Goal: Task Accomplishment & Management: Manage account settings

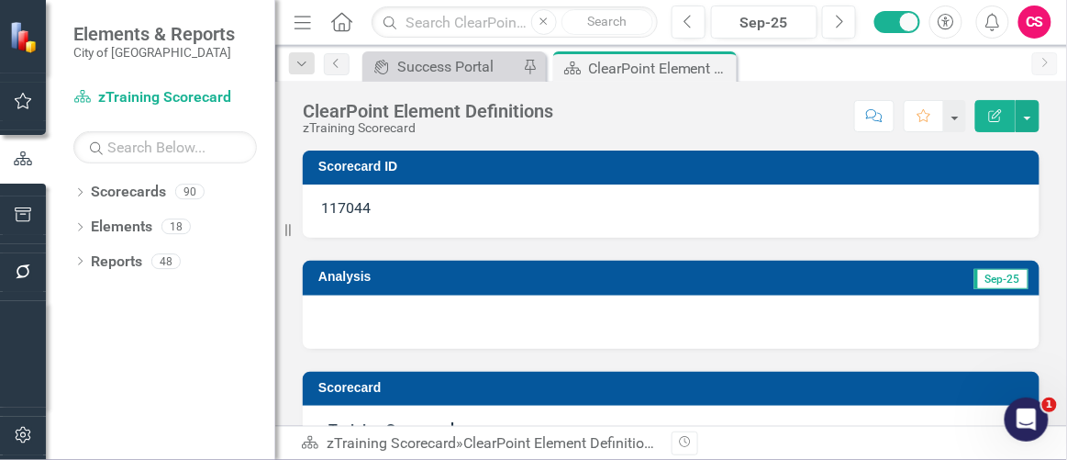
click at [1056, 16] on div "Previous Sep-25 Next Accessibility Alerts CS User Edit Profile Disable Sound Si…" at bounding box center [854, 22] width 403 height 33
click at [1042, 19] on div "CS" at bounding box center [1034, 22] width 33 height 33
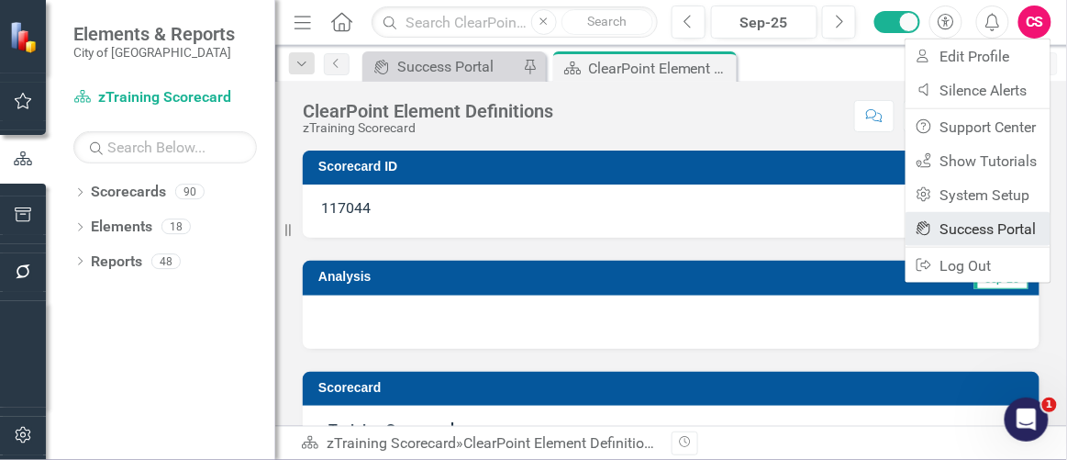
click at [950, 216] on link "icon.portal Success Portal" at bounding box center [977, 229] width 145 height 34
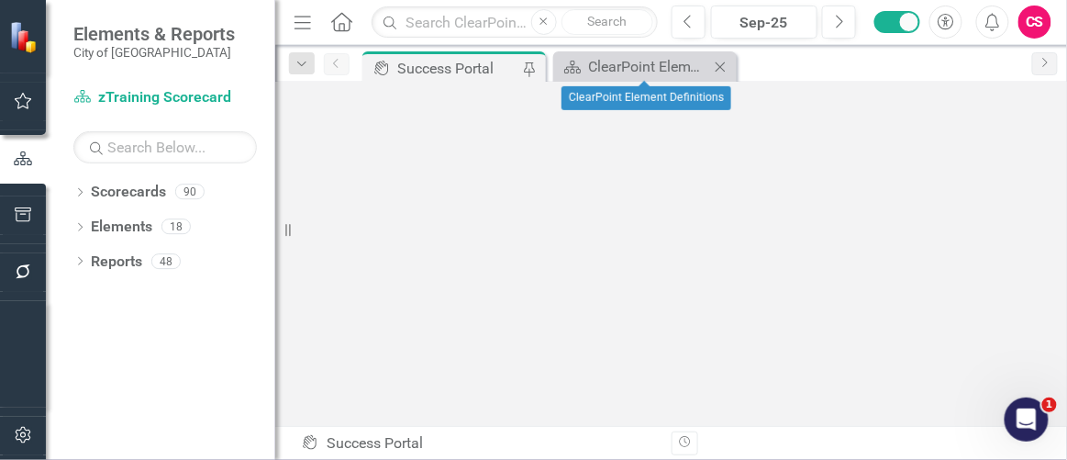
click at [718, 68] on icon at bounding box center [720, 66] width 10 height 10
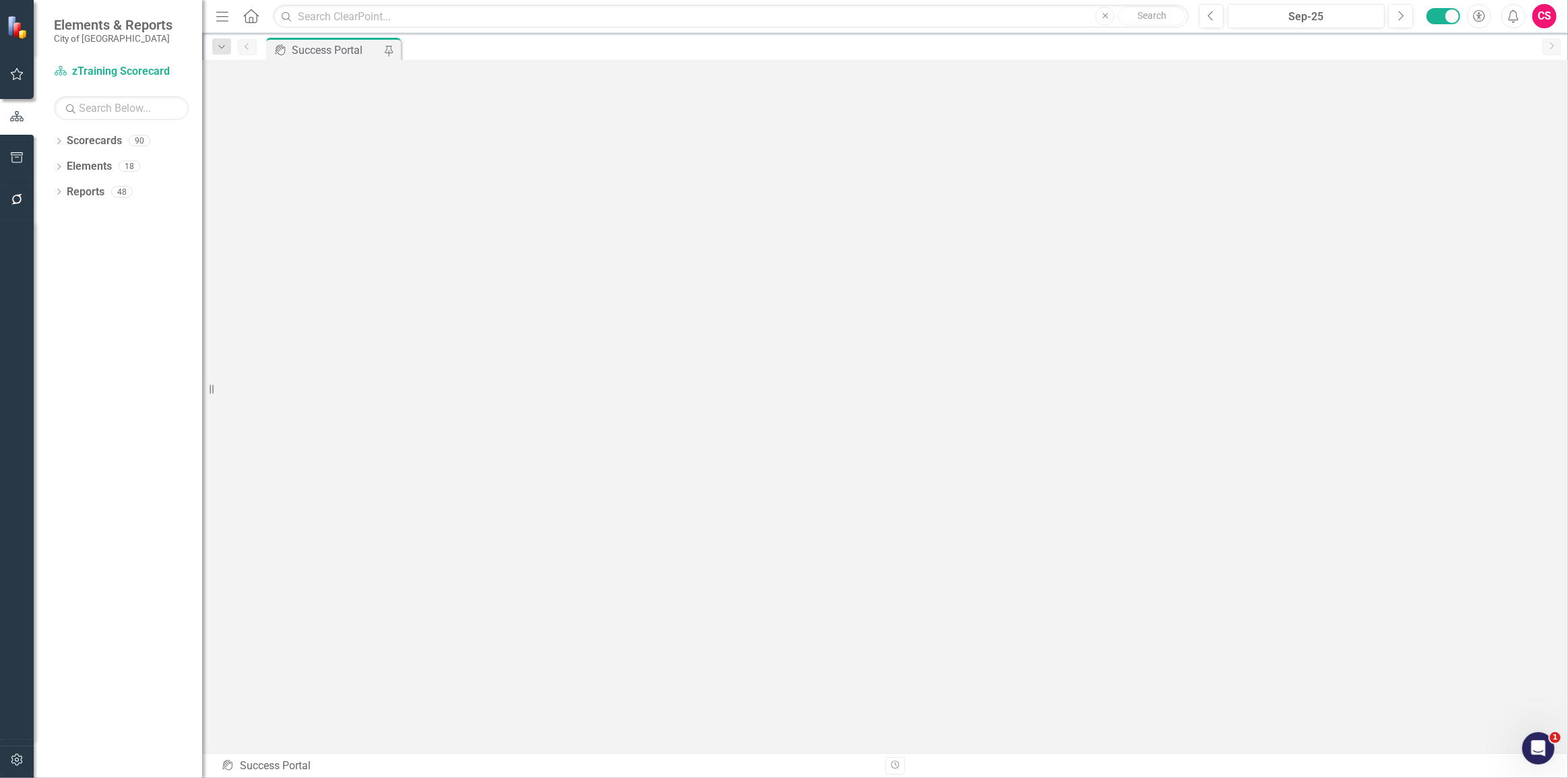
click at [783, 13] on div "CS" at bounding box center [1544, 16] width 24 height 24
click at [783, 20] on div "CS" at bounding box center [1544, 16] width 24 height 24
click at [59, 142] on icon "Dropdown" at bounding box center [58, 143] width 10 height 7
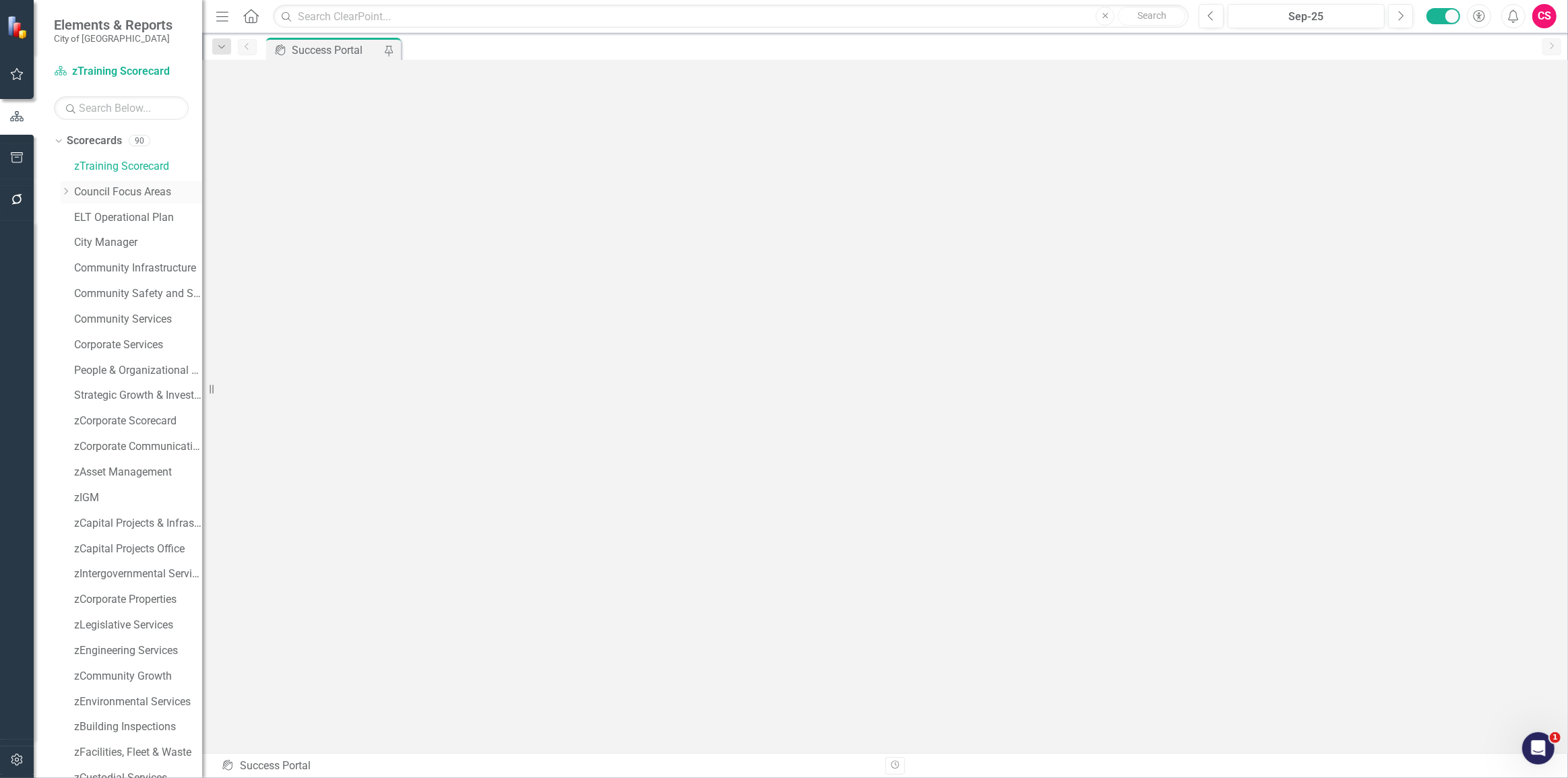
drag, startPoint x: 63, startPoint y: 190, endPoint x: 93, endPoint y: 198, distance: 31.0
click at [63, 190] on icon "Dropdown" at bounding box center [66, 191] width 10 height 8
click at [92, 188] on link "Council Focus Areas" at bounding box center [138, 192] width 128 height 15
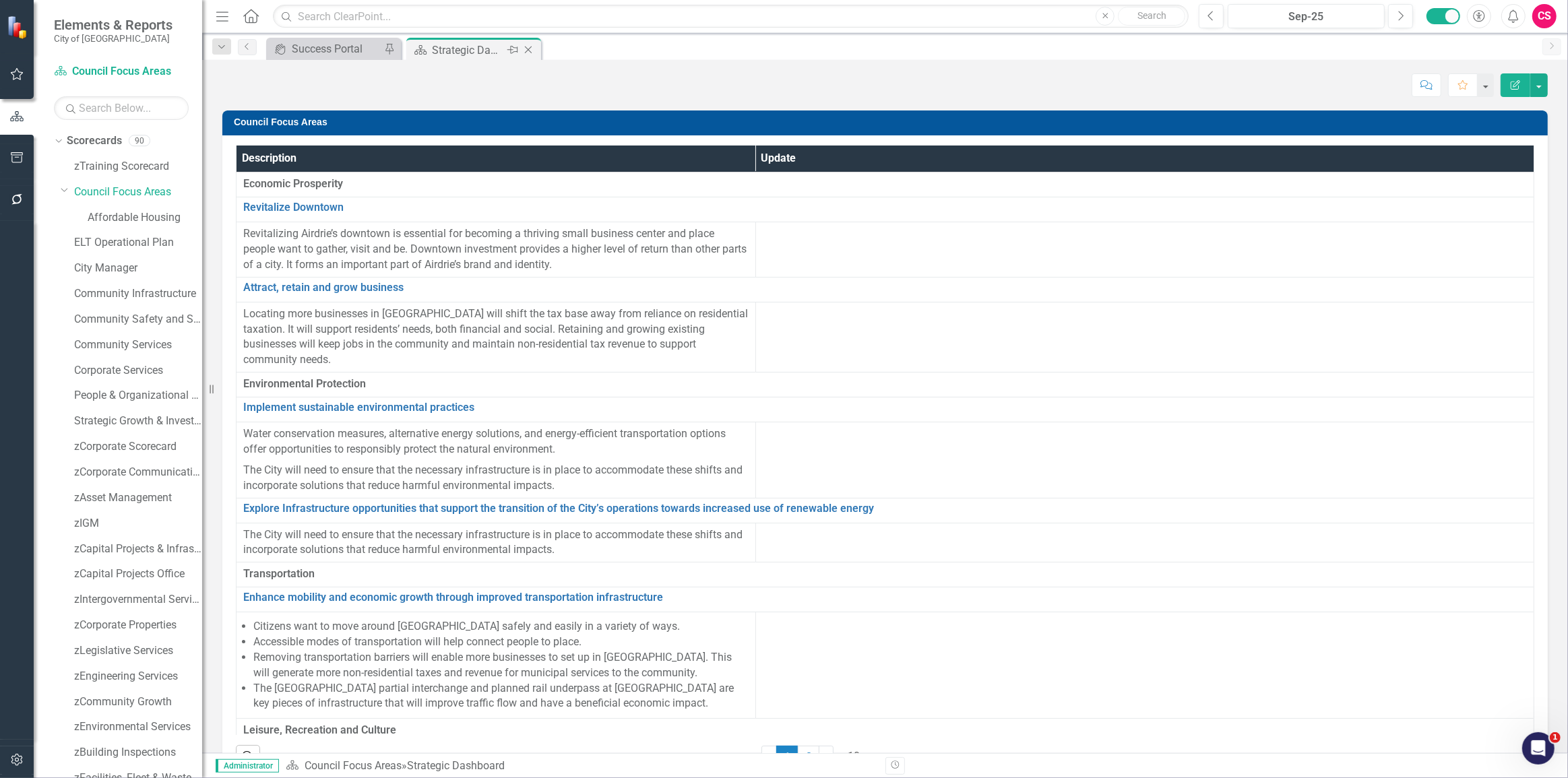
click at [510, 49] on icon at bounding box center [513, 49] width 11 height 8
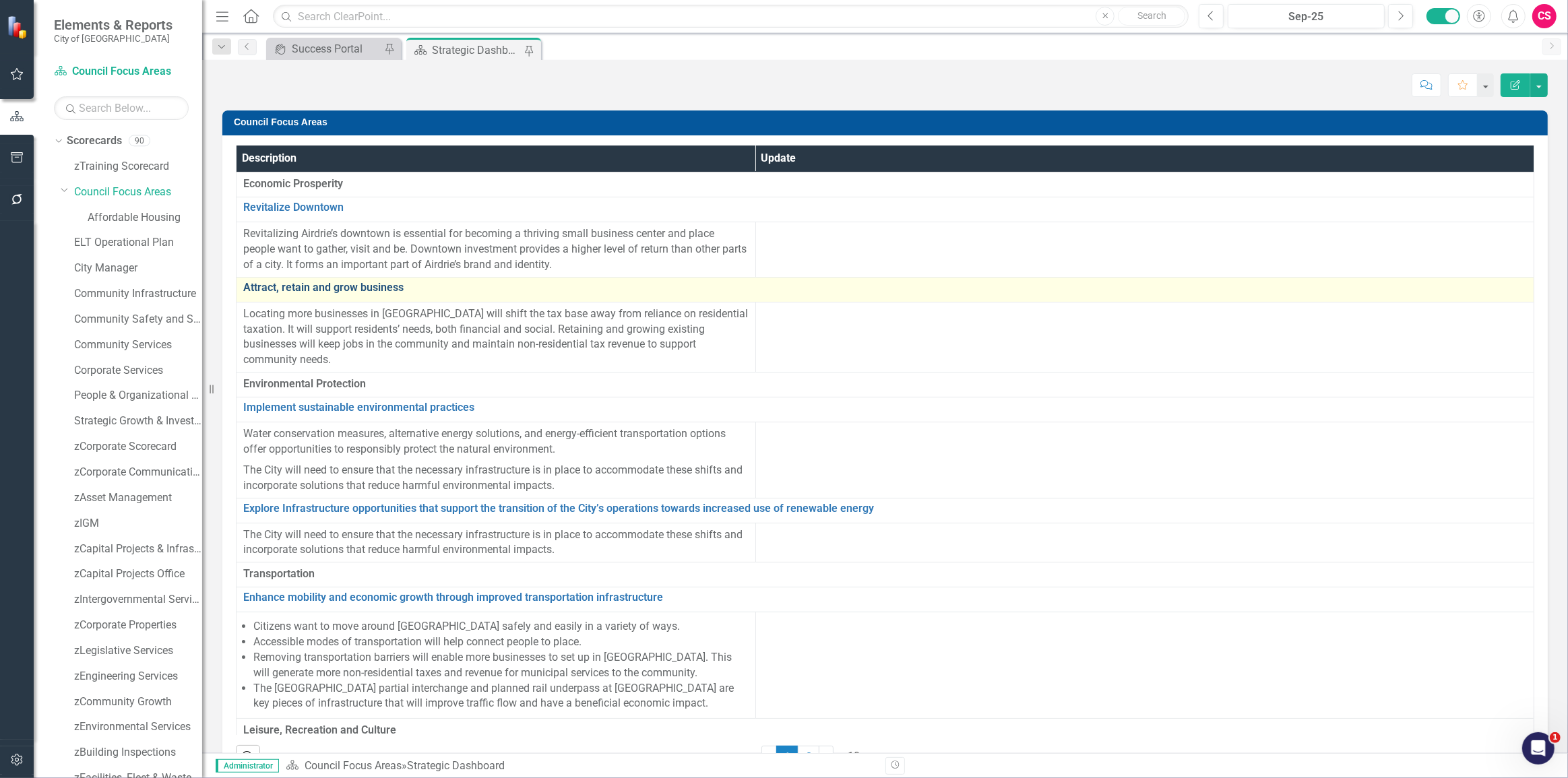
click at [322, 283] on link "Attract, retain and grow business" at bounding box center [884, 287] width 1283 height 12
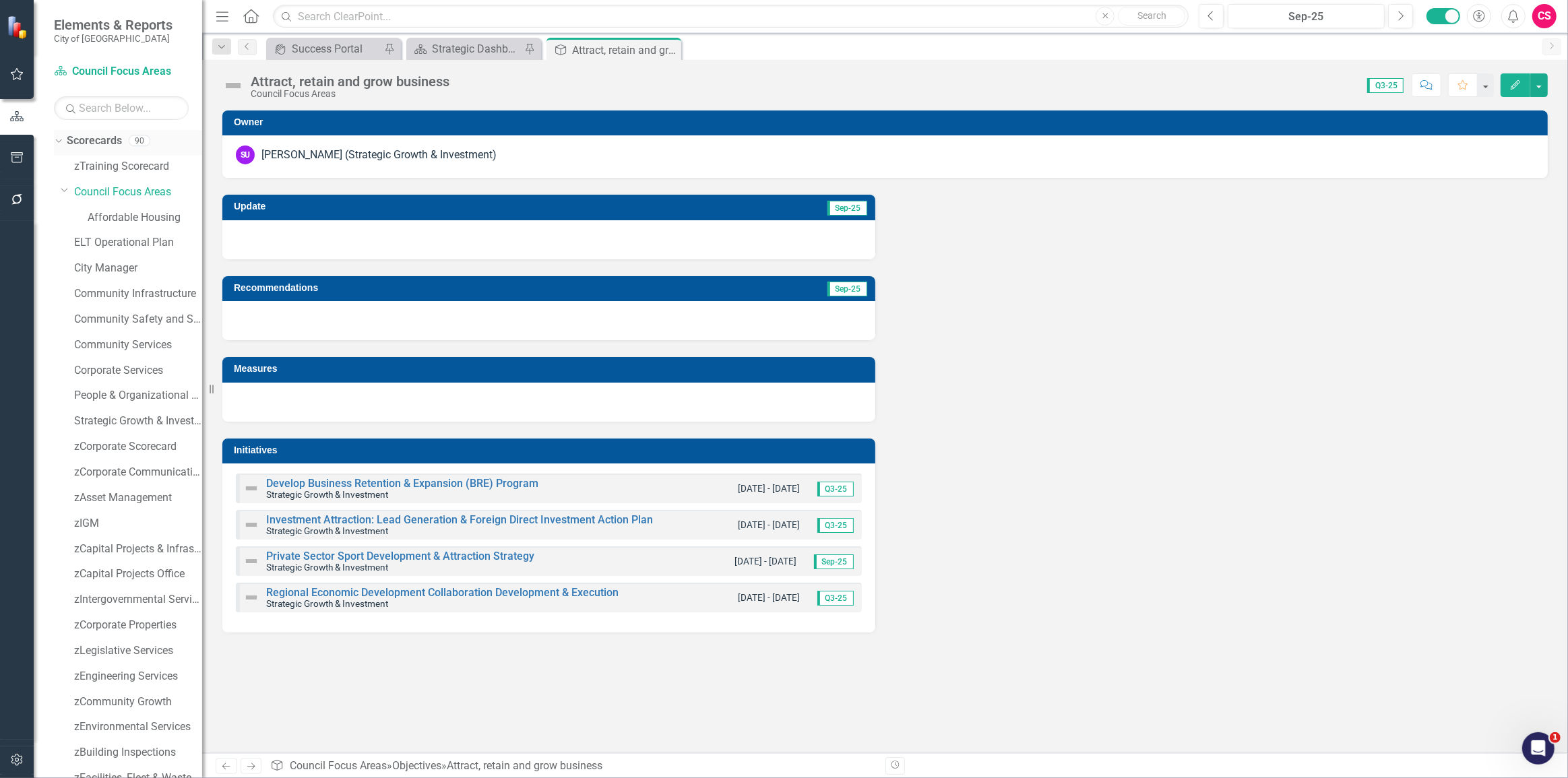
click at [54, 137] on icon "Dropdown" at bounding box center [57, 140] width 7 height 10
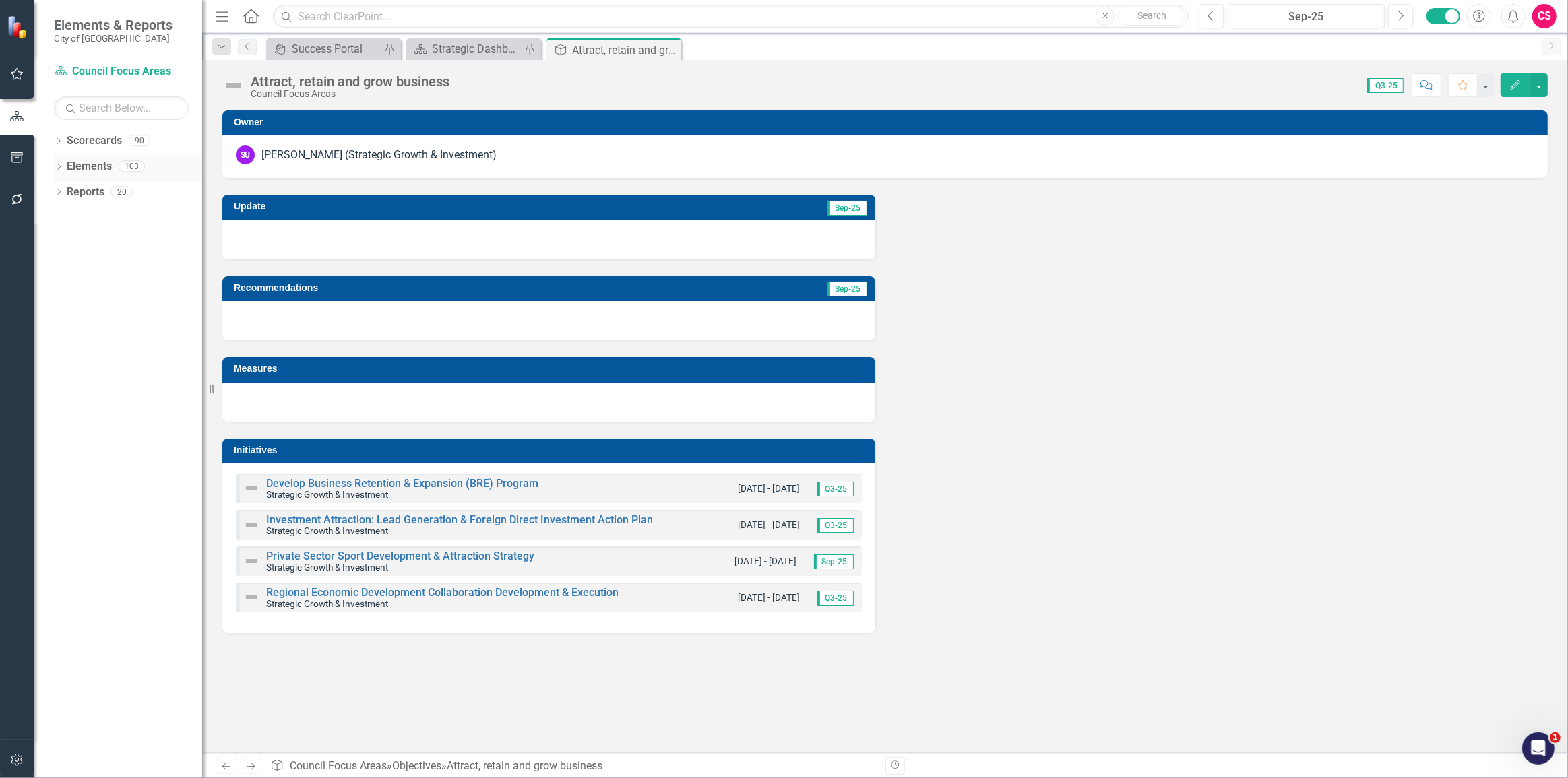
click at [61, 166] on icon "Dropdown" at bounding box center [58, 168] width 10 height 7
click at [62, 242] on icon "Dropdown" at bounding box center [65, 244] width 10 height 7
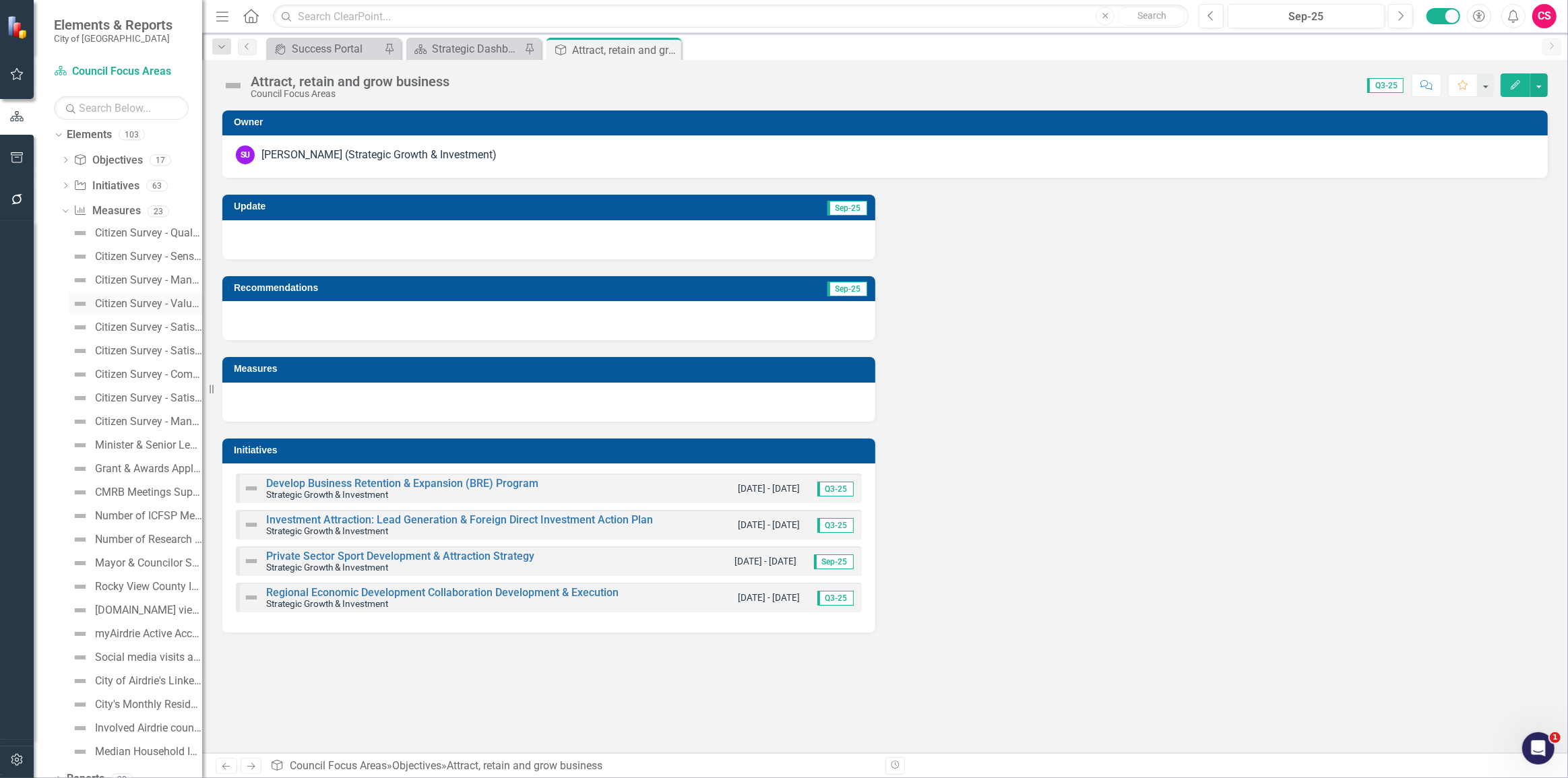
scroll to position [46, 0]
click at [141, 337] on link "Minister & Senior Level Government Staff Meetings Supported" at bounding box center [136, 430] width 134 height 21
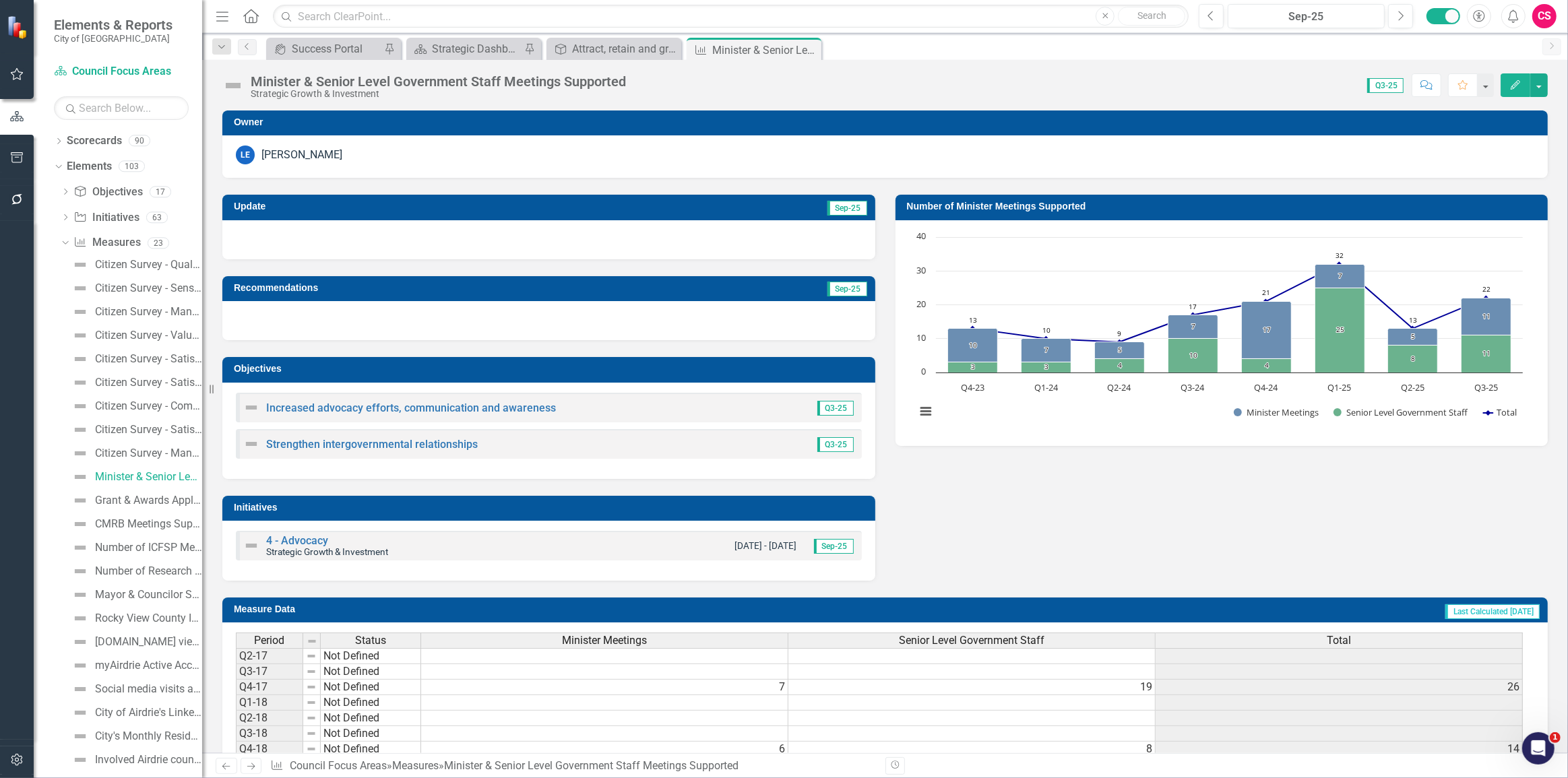
click at [783, 87] on button "Edit" at bounding box center [1515, 85] width 29 height 24
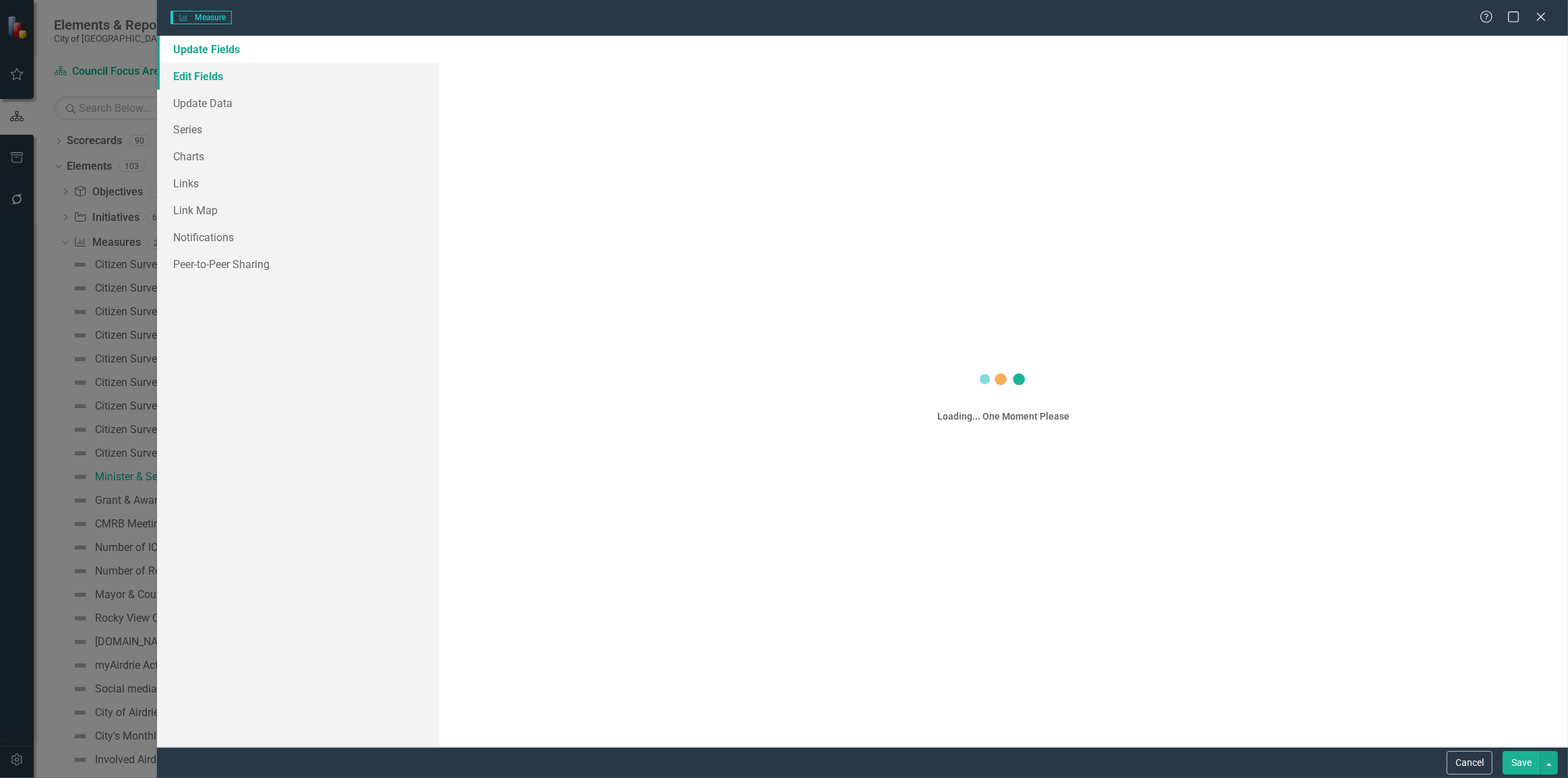
click at [267, 73] on div "Measure Measure Help Maximize Close Update Fields Edit Fields Update Data Serie…" at bounding box center [784, 389] width 1568 height 778
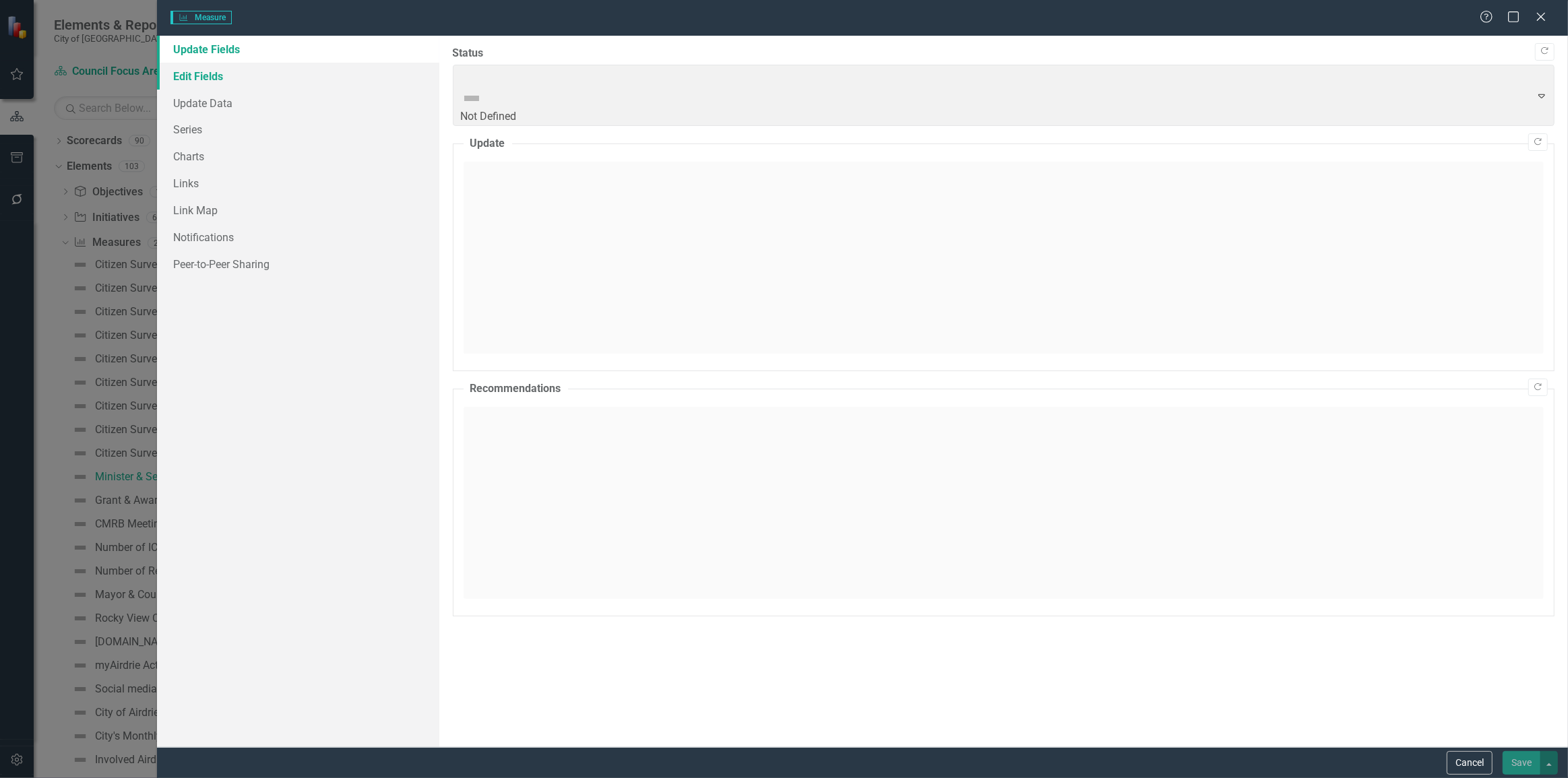
click at [253, 76] on link "Edit Fields" at bounding box center [298, 76] width 282 height 27
click at [256, 79] on link "Edit Fields" at bounding box center [298, 76] width 282 height 27
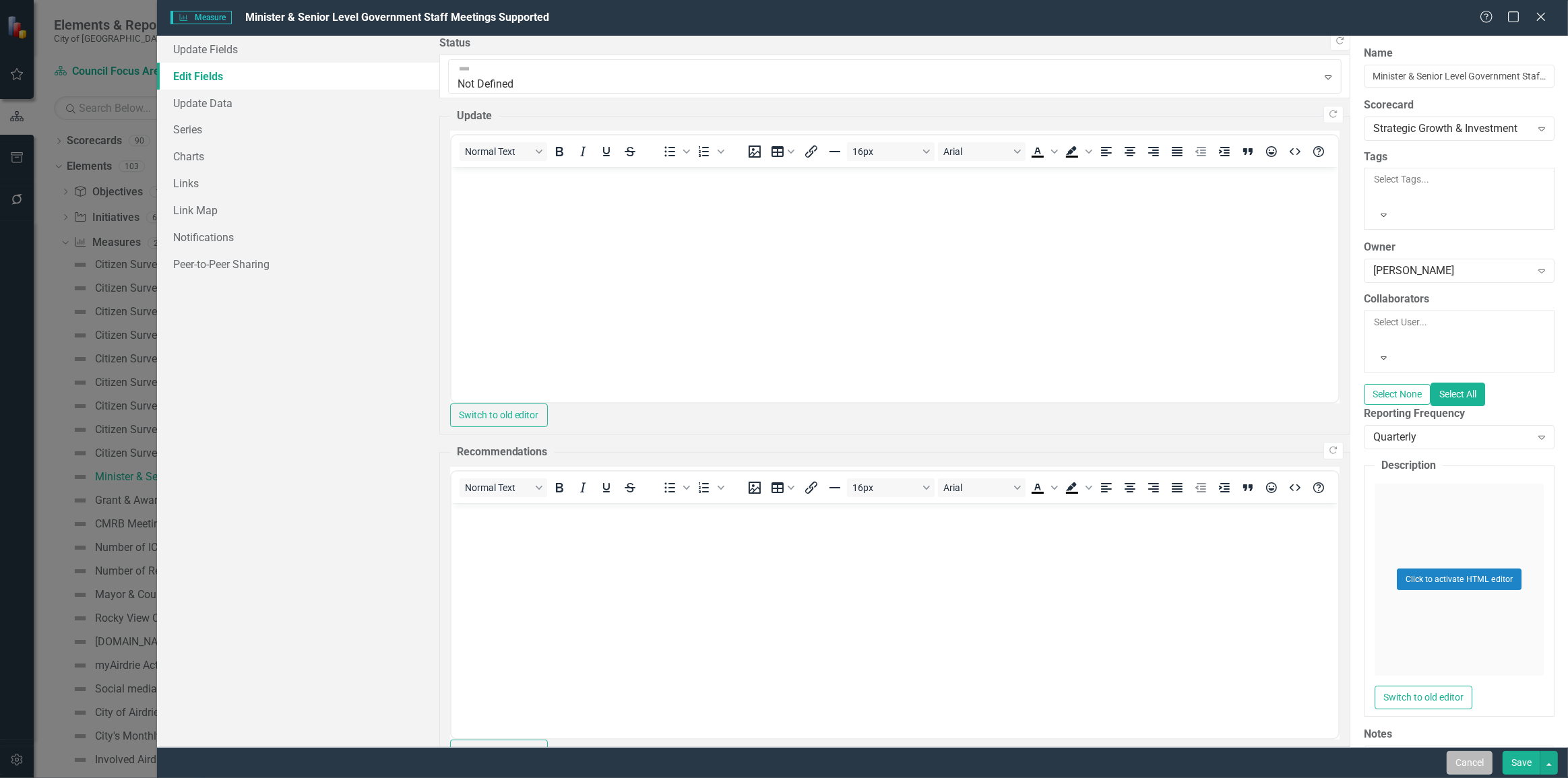
click at [783, 337] on button "Cancel" at bounding box center [1469, 763] width 46 height 24
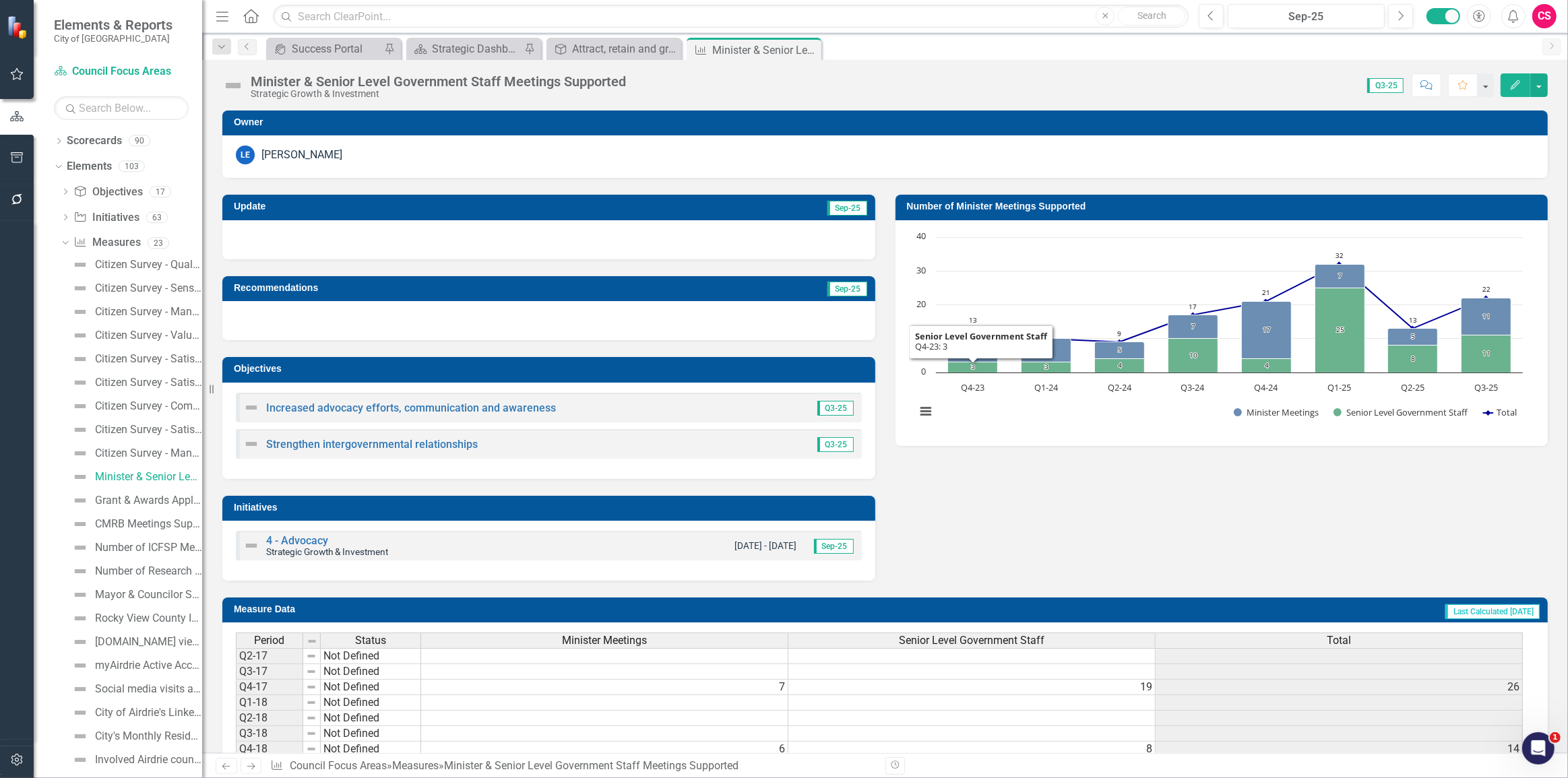
click at [783, 153] on div "LE [PERSON_NAME]" at bounding box center [885, 155] width 1298 height 19
drag, startPoint x: 18, startPoint y: 581, endPoint x: 281, endPoint y: 2, distance: 635.9
click at [281, 2] on div "Menu Home Search Close Search Previous Sep-25 Next Accessibility Alerts CS User…" at bounding box center [884, 16] width 1365 height 33
